Goal: Find specific page/section: Find specific page/section

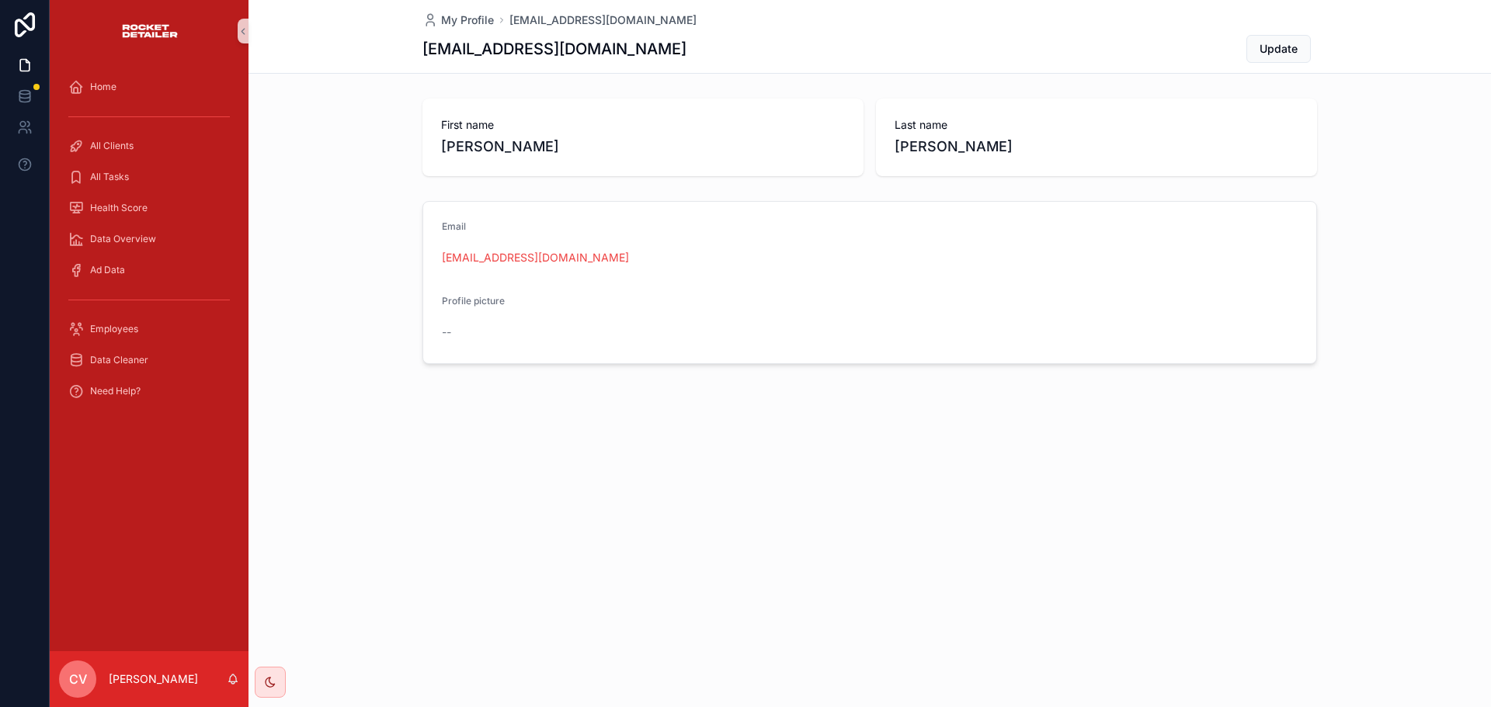
click at [447, 484] on div "My Profile [EMAIL_ADDRESS][DOMAIN_NAME] [DOMAIN_NAME][EMAIL_ADDRESS][DOMAIN_NAM…" at bounding box center [869, 353] width 1242 height 707
click at [330, 484] on div "My Profile [EMAIL_ADDRESS][DOMAIN_NAME] [DOMAIN_NAME][EMAIL_ADDRESS][DOMAIN_NAM…" at bounding box center [869, 353] width 1242 height 707
click at [135, 148] on div "All Clients" at bounding box center [149, 146] width 162 height 25
